Goal: Check status: Check status

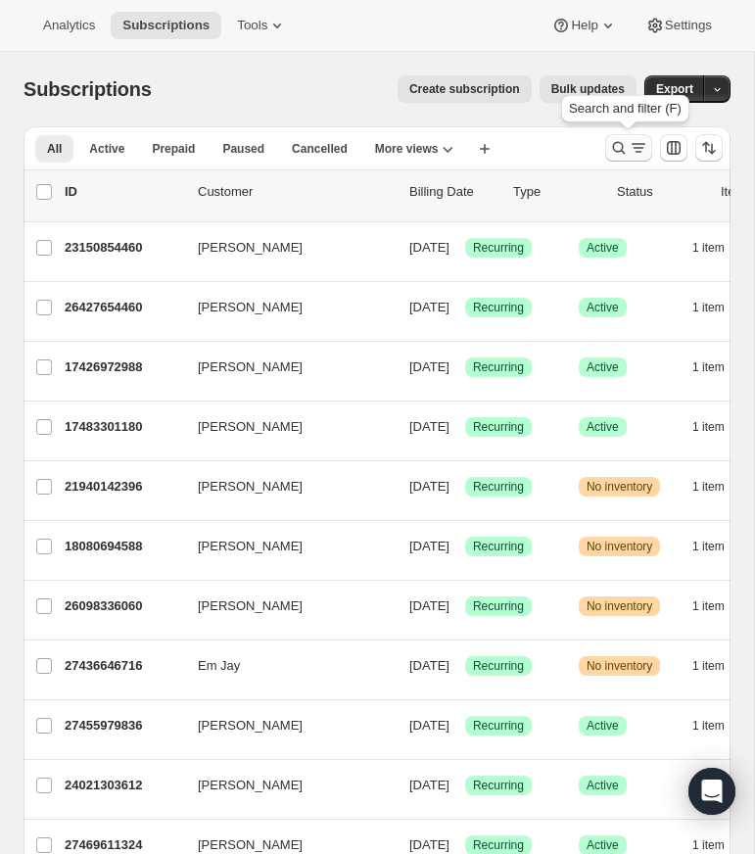
click at [618, 146] on icon "Search and filter results" at bounding box center [619, 148] width 20 height 20
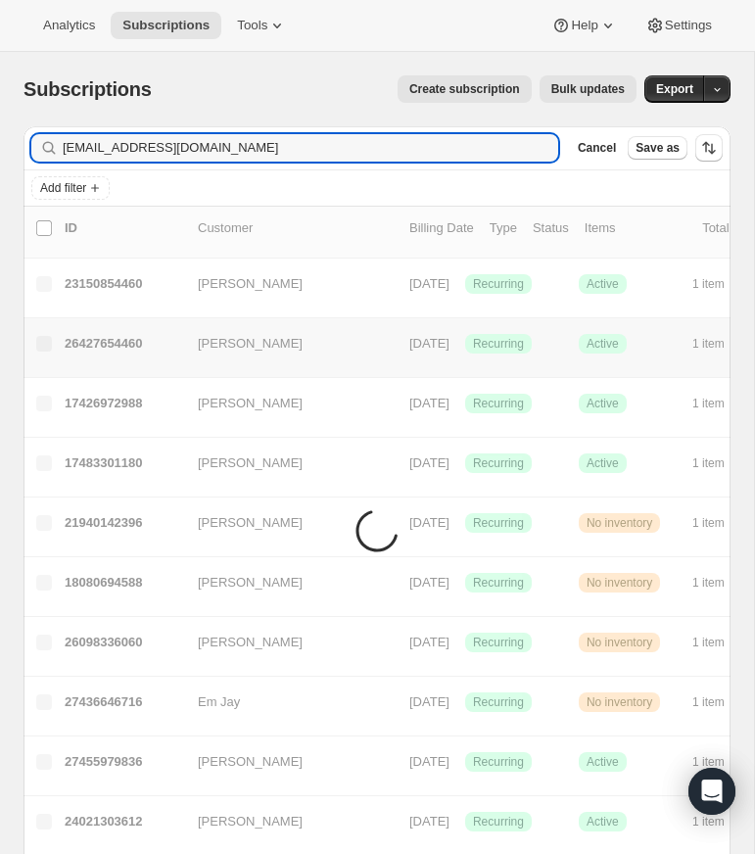
type input "[EMAIL_ADDRESS][DOMAIN_NAME]"
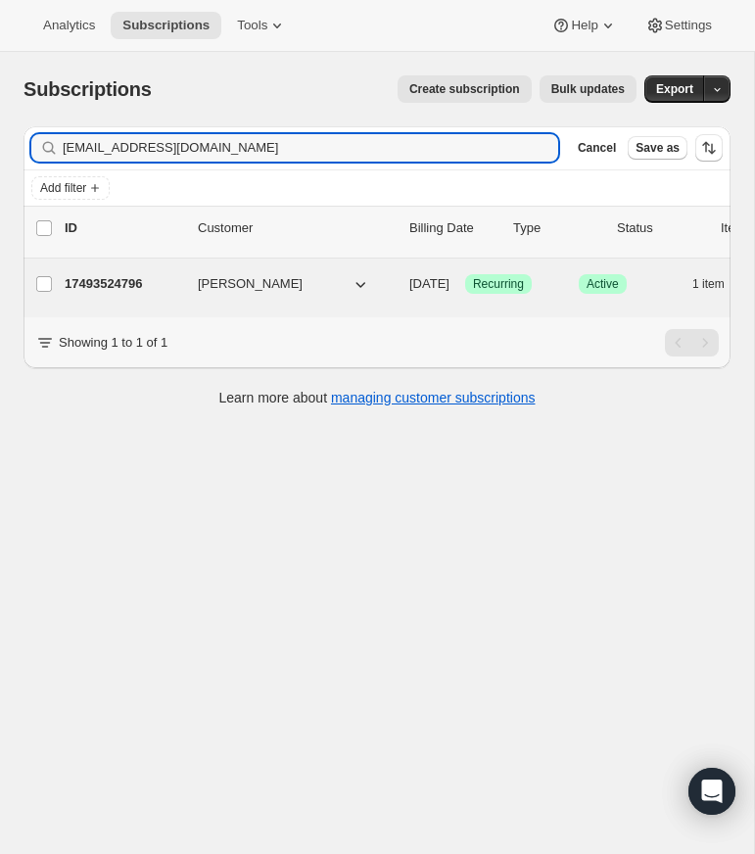
click at [123, 285] on p "17493524796" at bounding box center [123, 284] width 117 height 20
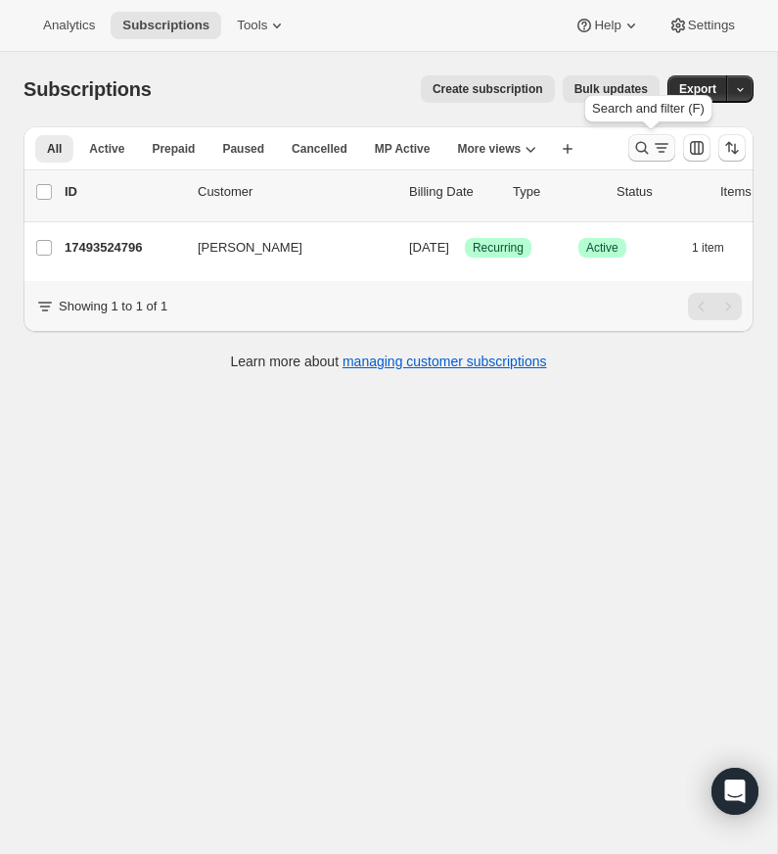
click at [641, 143] on icon "Search and filter results" at bounding box center [642, 148] width 20 height 20
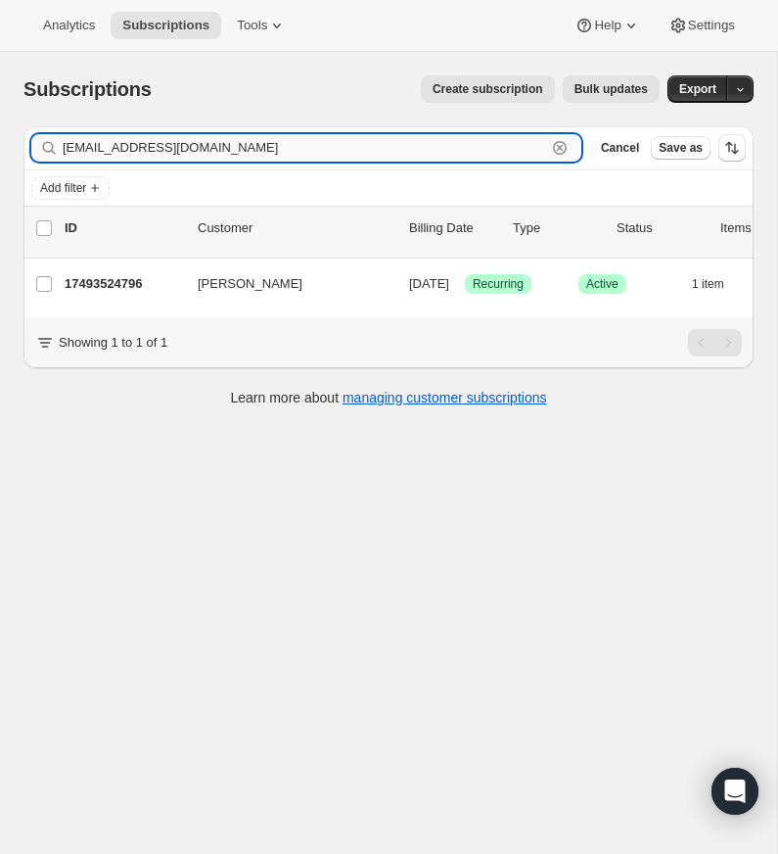
drag, startPoint x: 557, startPoint y: 145, endPoint x: 209, endPoint y: 140, distance: 347.6
click at [557, 145] on icon "button" at bounding box center [560, 148] width 20 height 20
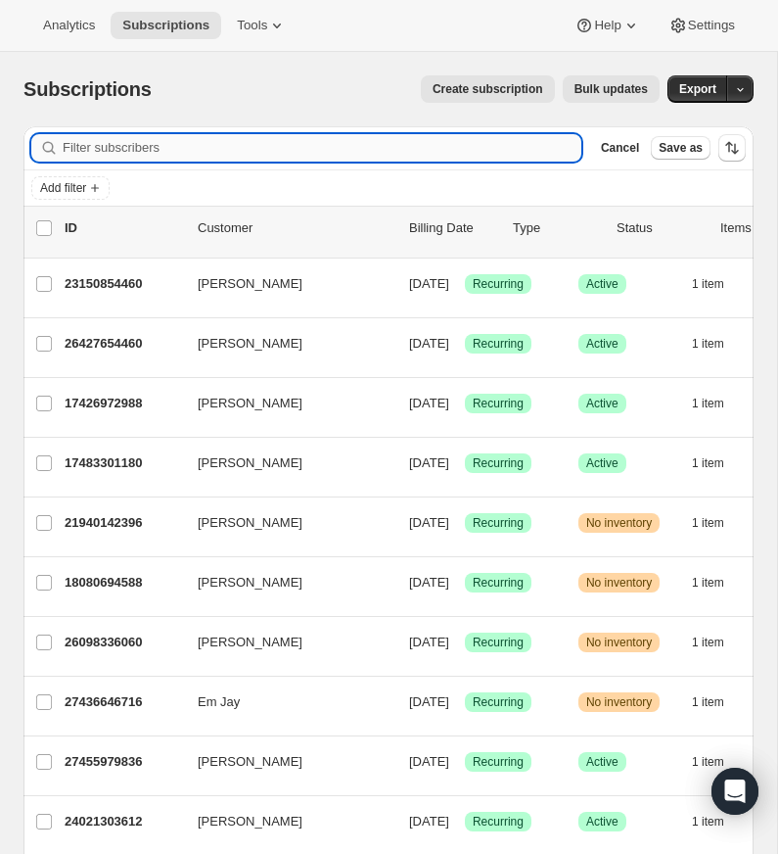
paste input "[EMAIL_ADDRESS][DOMAIN_NAME]"
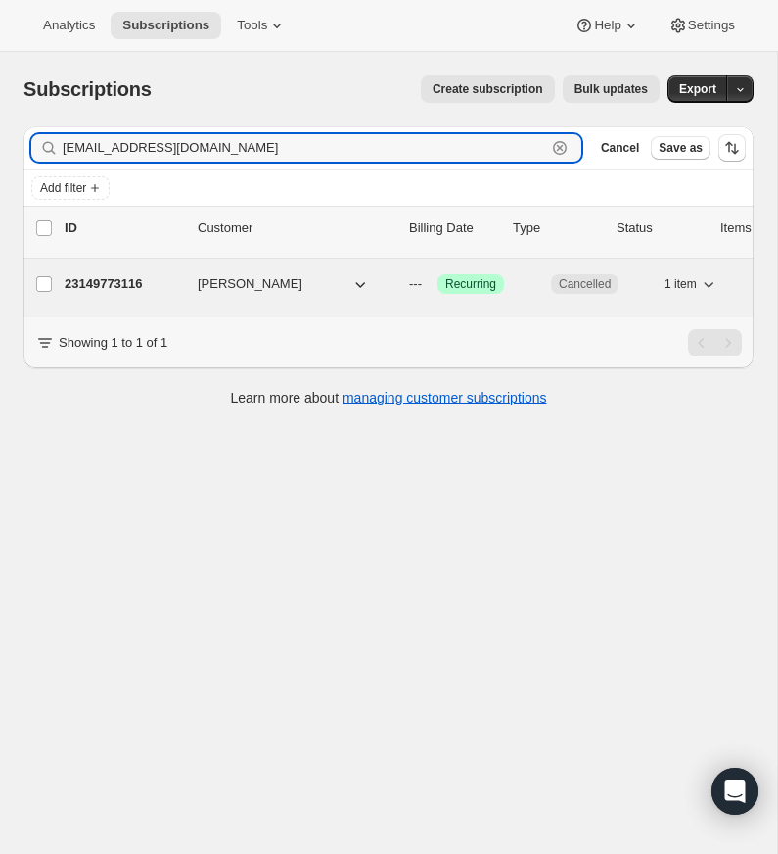
type input "[EMAIL_ADDRESS][DOMAIN_NAME]"
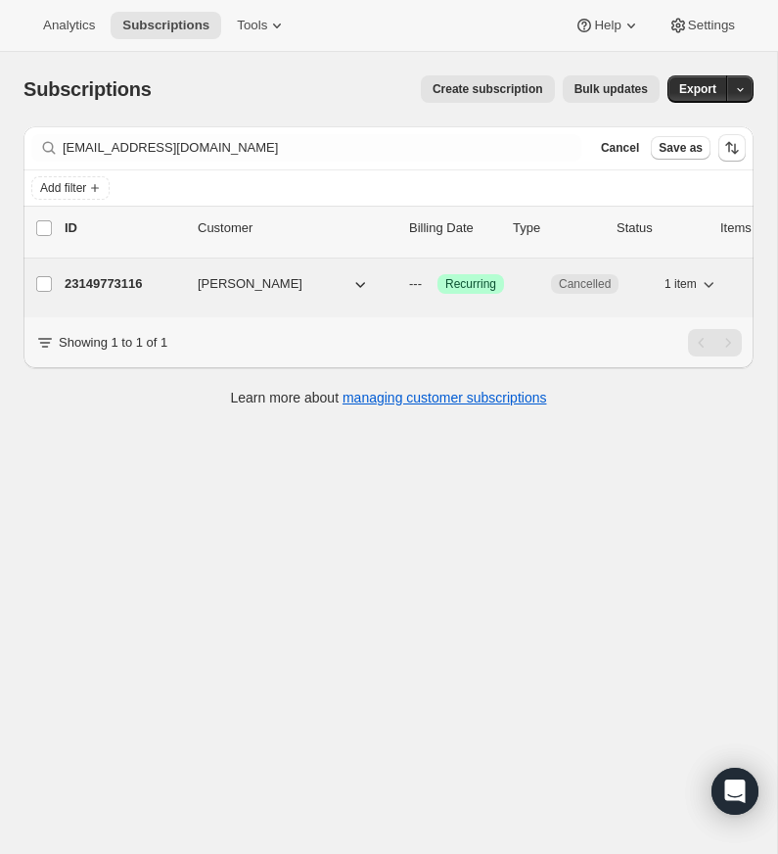
click at [116, 276] on p "23149773116" at bounding box center [123, 284] width 117 height 20
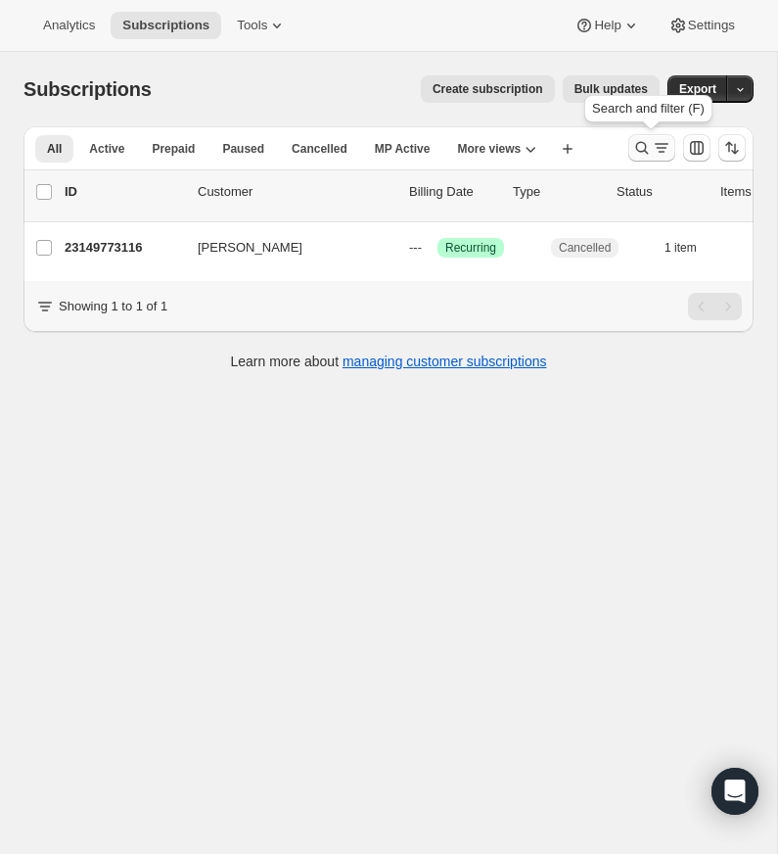
click at [642, 144] on icon "Search and filter results" at bounding box center [642, 148] width 20 height 20
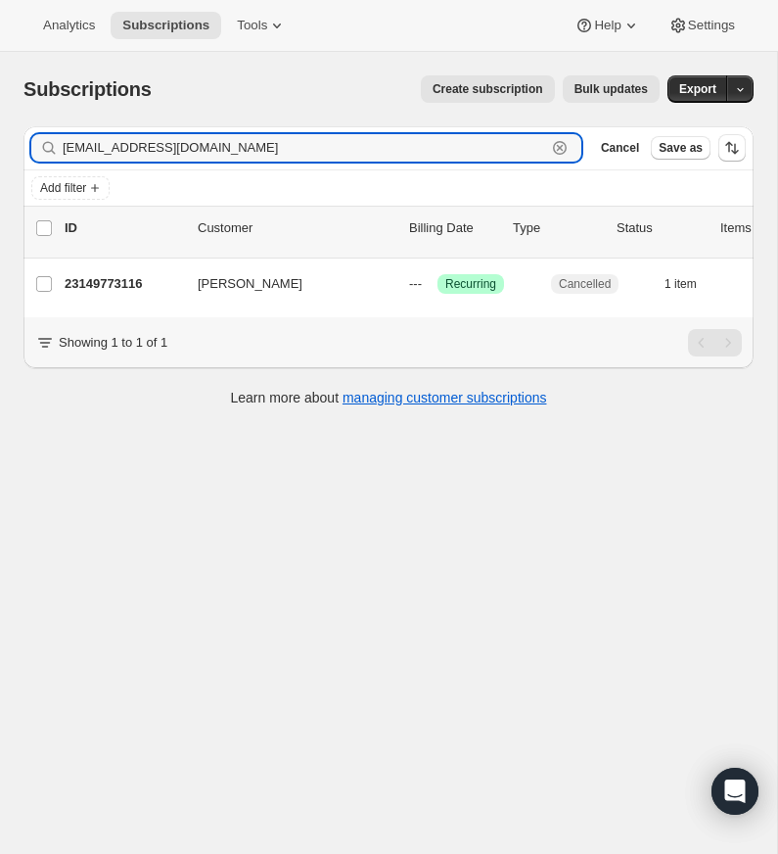
drag, startPoint x: 561, startPoint y: 146, endPoint x: 531, endPoint y: 146, distance: 30.3
click at [560, 146] on icon "button" at bounding box center [560, 148] width 7 height 7
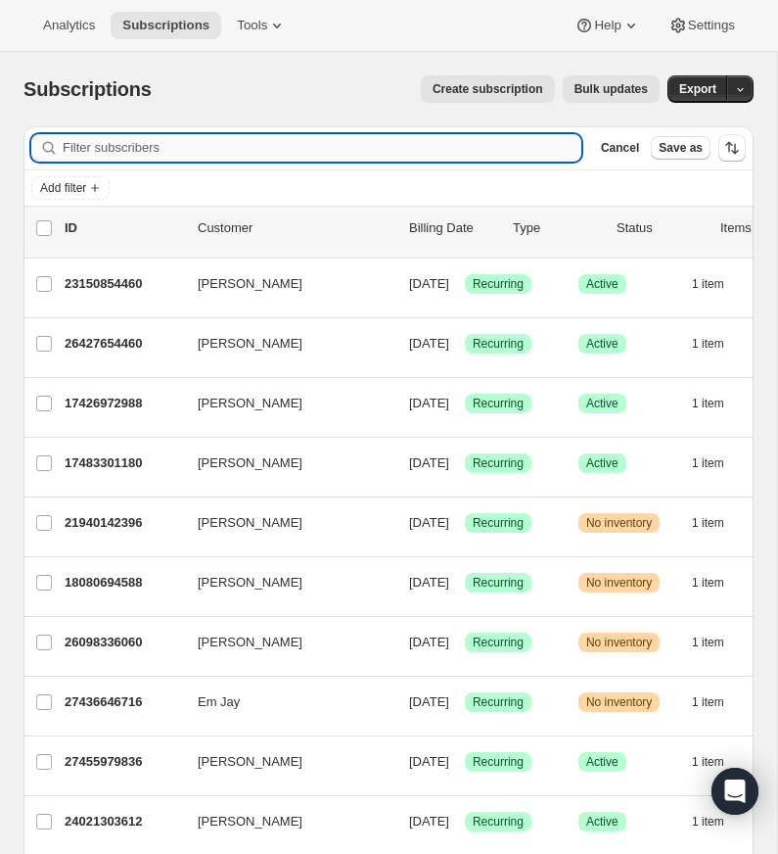
paste input "[PERSON_NAME][EMAIL_ADDRESS][DOMAIN_NAME]"
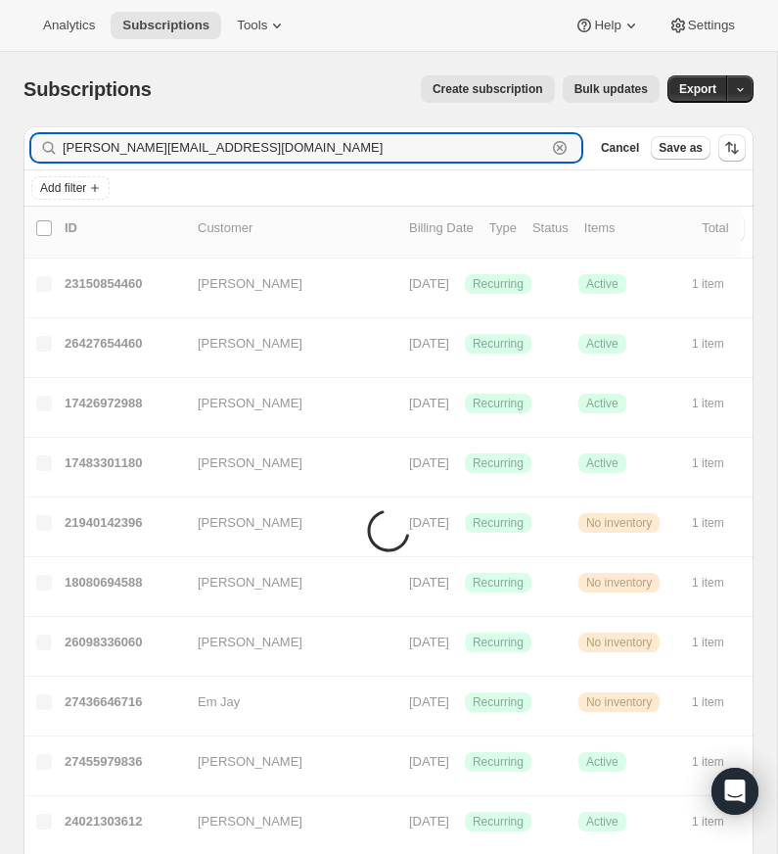
type input "[PERSON_NAME][EMAIL_ADDRESS][DOMAIN_NAME]"
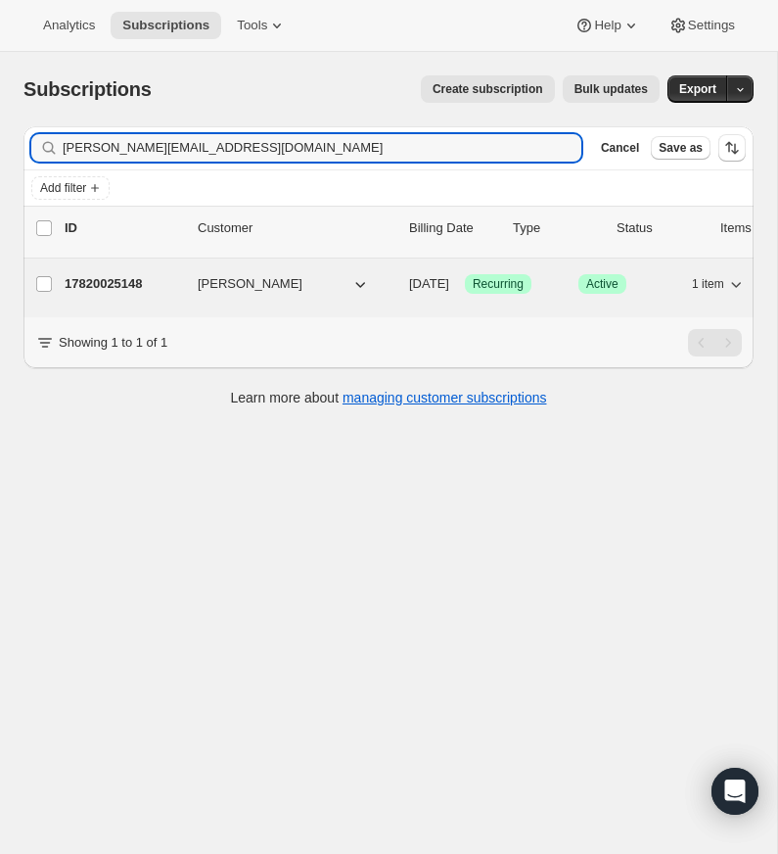
click at [105, 279] on p "17820025148" at bounding box center [123, 284] width 117 height 20
